Goal: Information Seeking & Learning: Find contact information

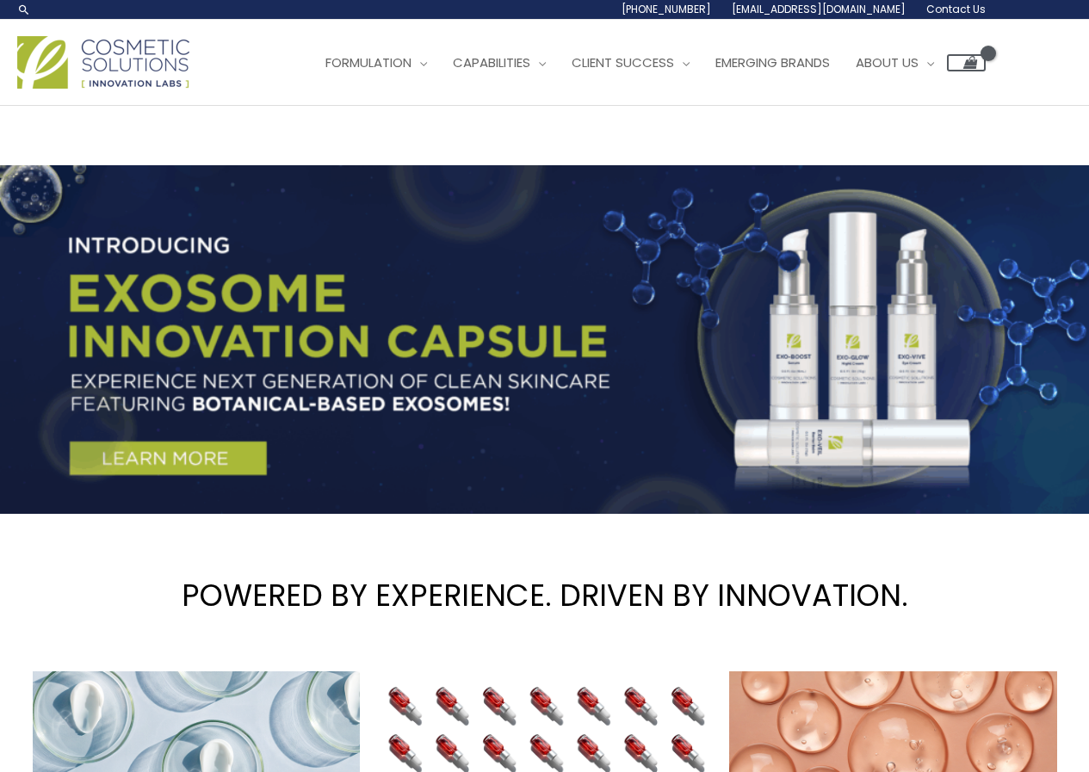
click at [0, 0] on link "Contact Us" at bounding box center [0, 0] width 0 height 0
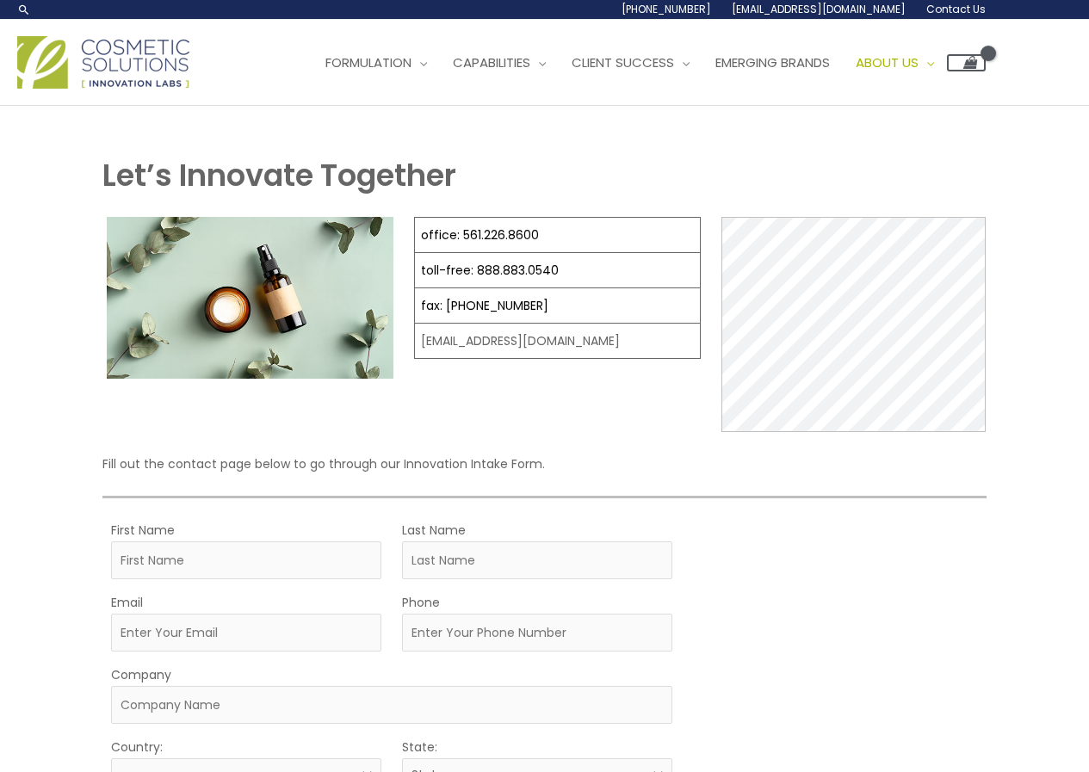
select select
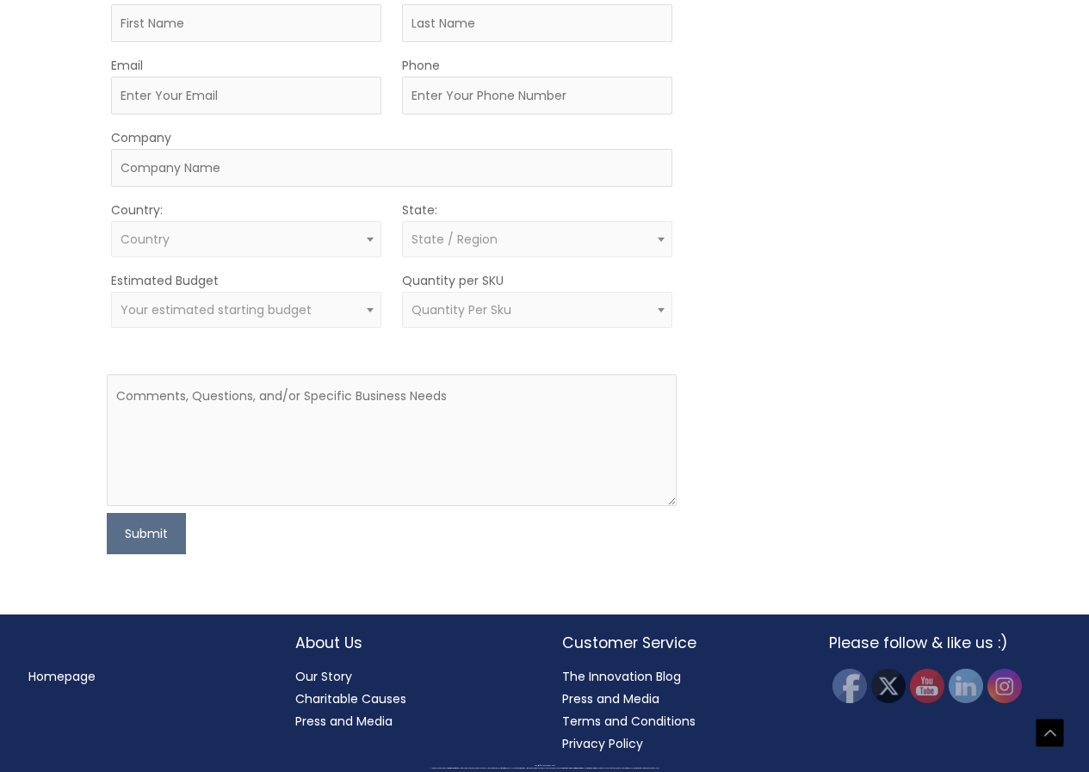
scroll to position [484, 0]
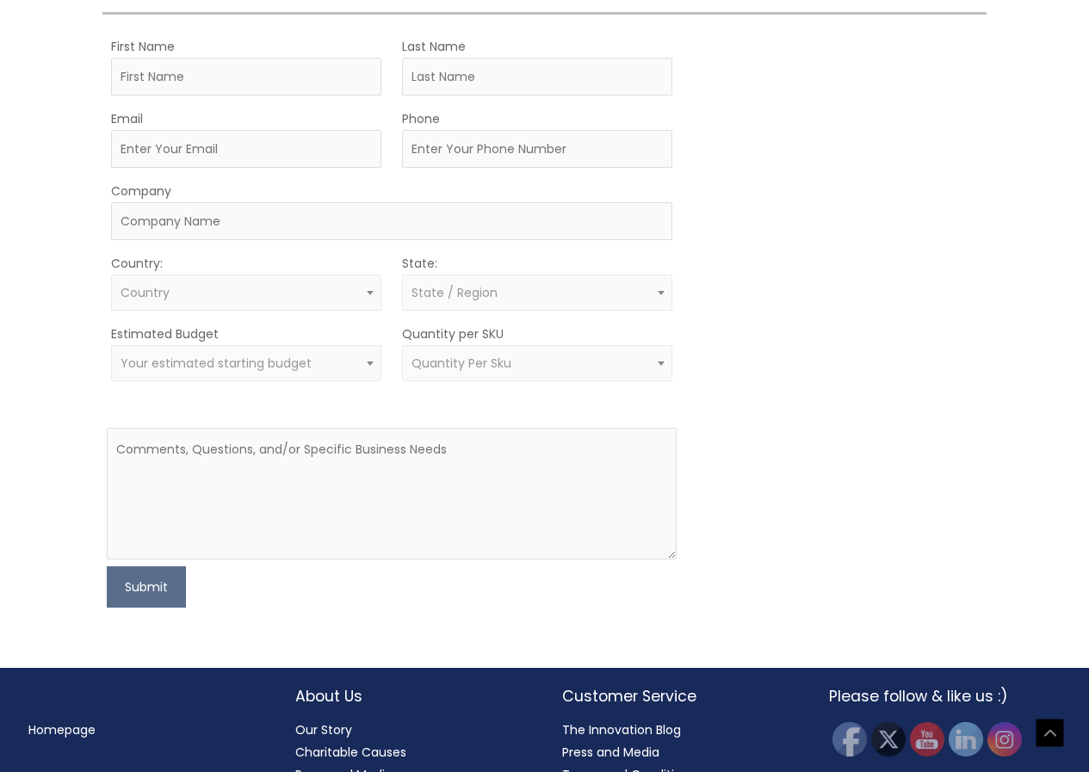
drag, startPoint x: 551, startPoint y: 268, endPoint x: 455, endPoint y: 277, distance: 96.9
copy link "561.226.8600"
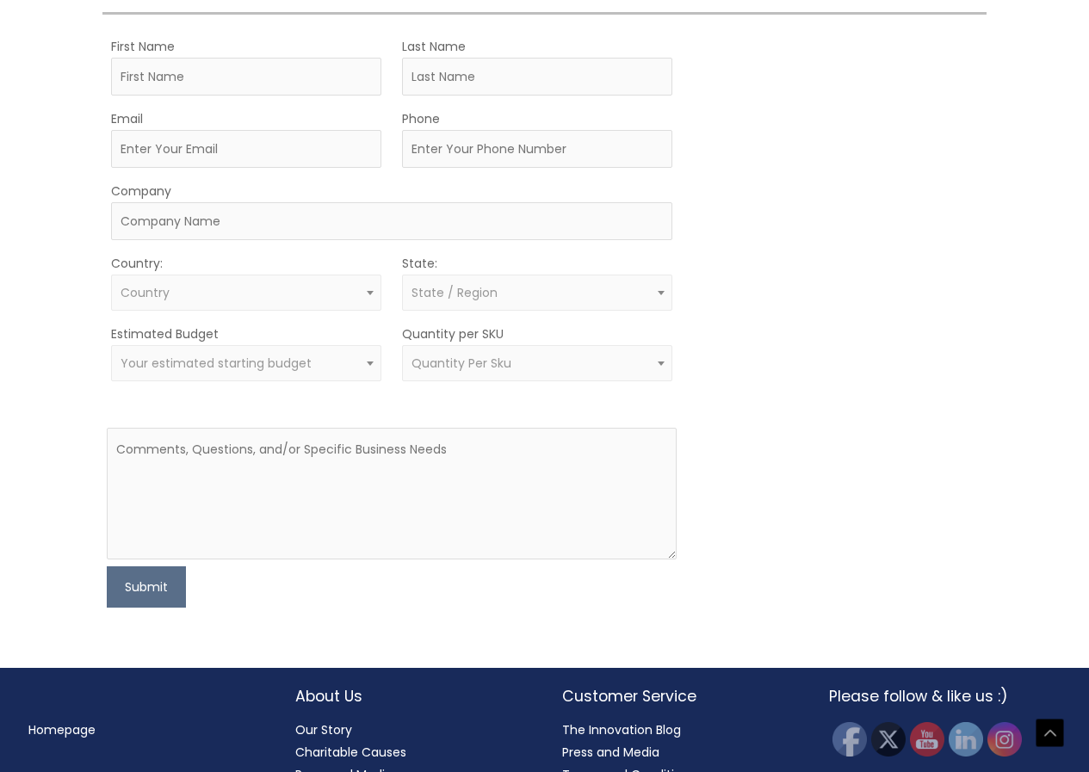
drag, startPoint x: 597, startPoint y: 376, endPoint x: 401, endPoint y: 375, distance: 195.5
drag, startPoint x: 600, startPoint y: 381, endPoint x: 417, endPoint y: 378, distance: 183.5
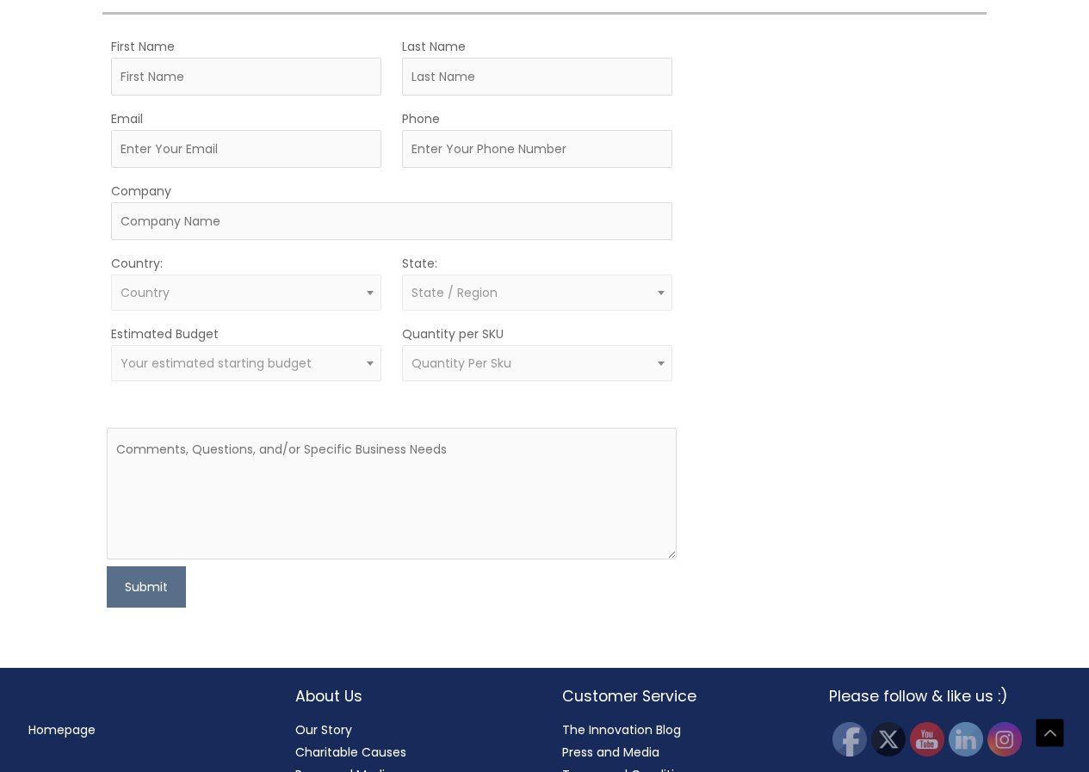
copy td "[EMAIL_ADDRESS][DOMAIN_NAME]"
